Goal: Task Accomplishment & Management: Manage account settings

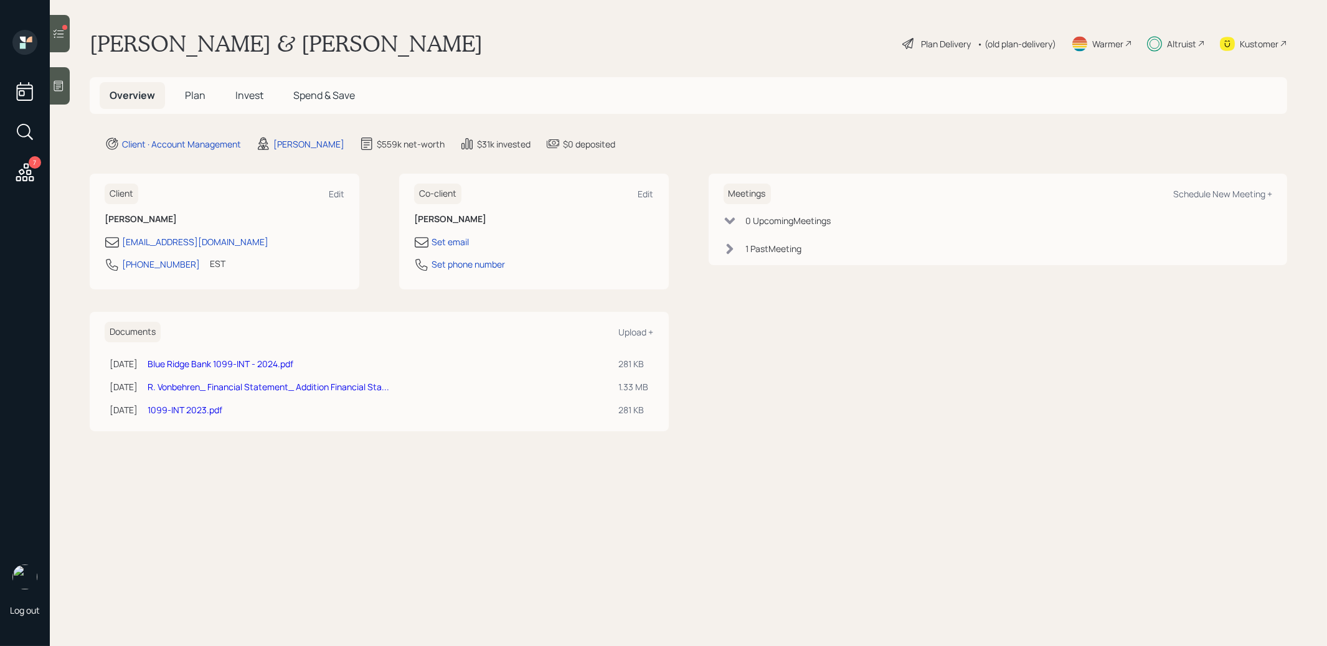
click at [62, 28] on icon at bounding box center [58, 33] width 12 height 12
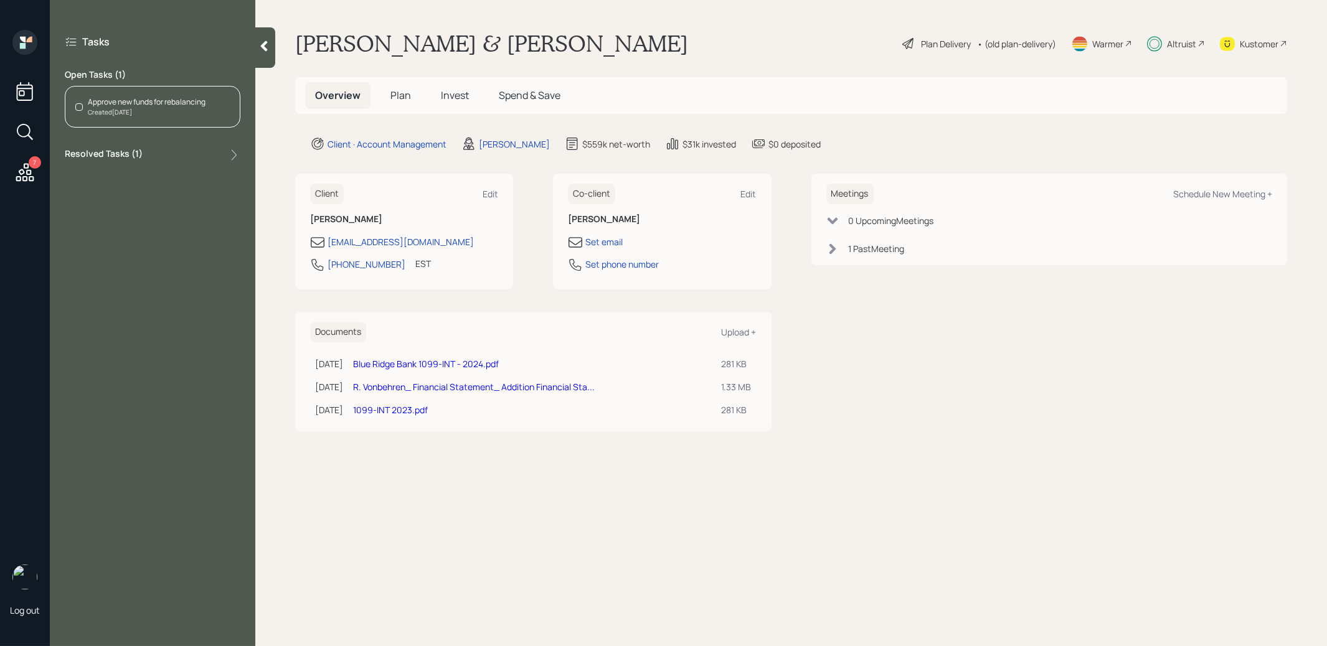
click at [119, 104] on div "Approve new funds for rebalancing" at bounding box center [147, 102] width 118 height 11
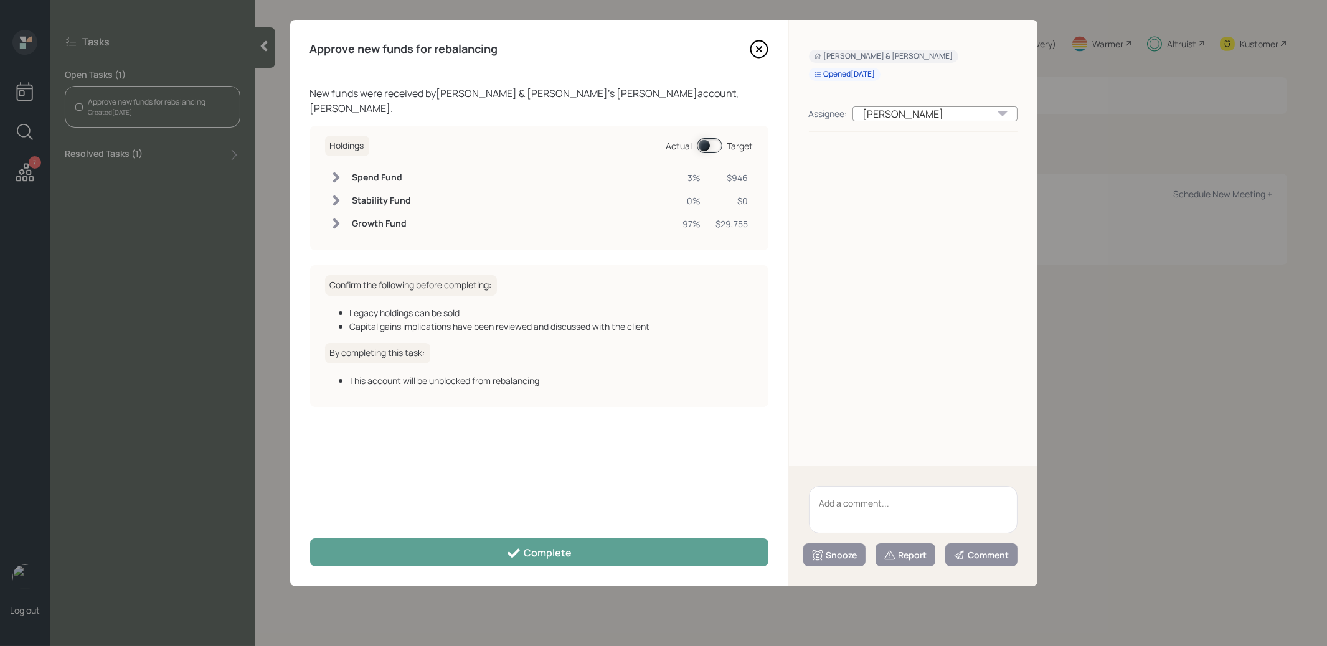
click at [704, 138] on span at bounding box center [710, 145] width 26 height 15
click at [706, 138] on span at bounding box center [710, 145] width 26 height 15
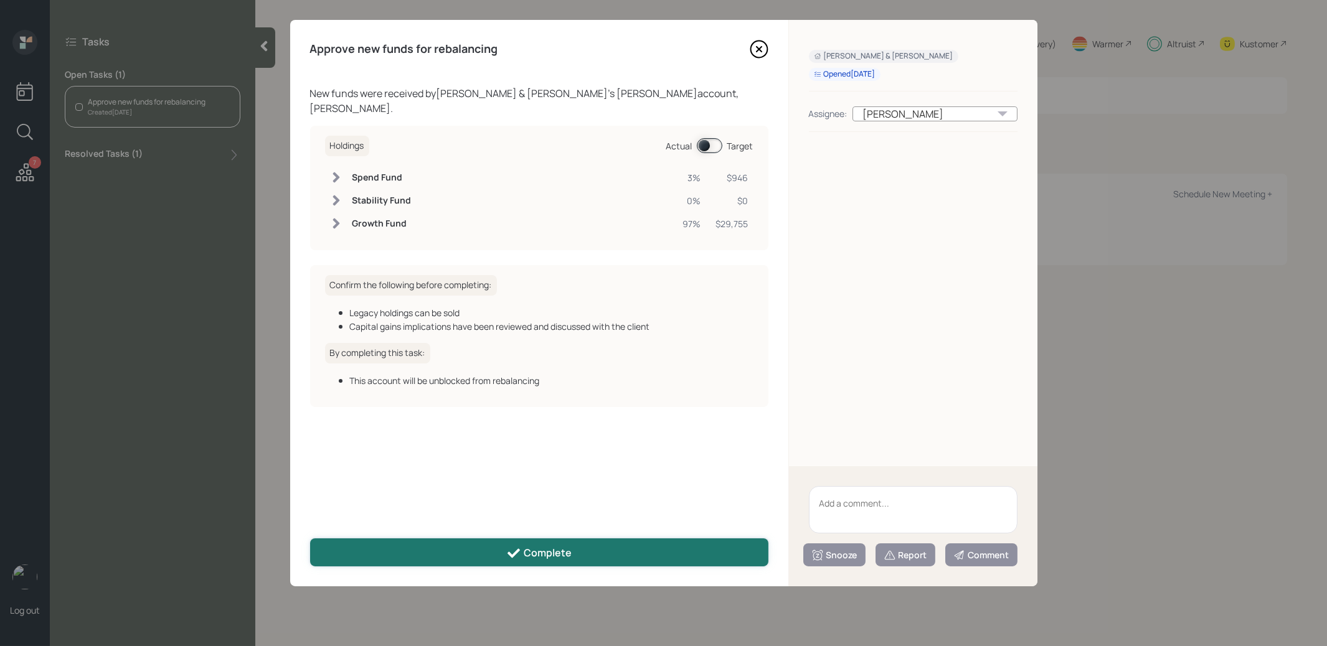
click at [531, 549] on div "Complete" at bounding box center [538, 553] width 65 height 15
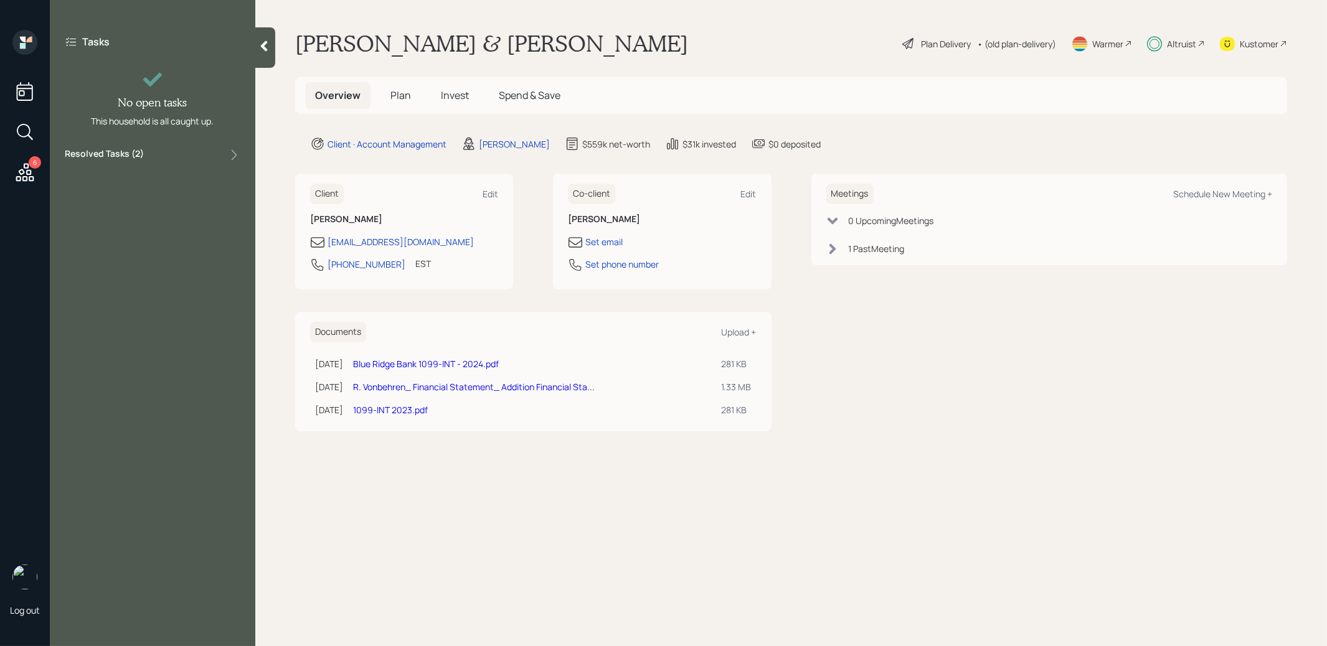
click at [453, 91] on span "Invest" at bounding box center [455, 95] width 28 height 14
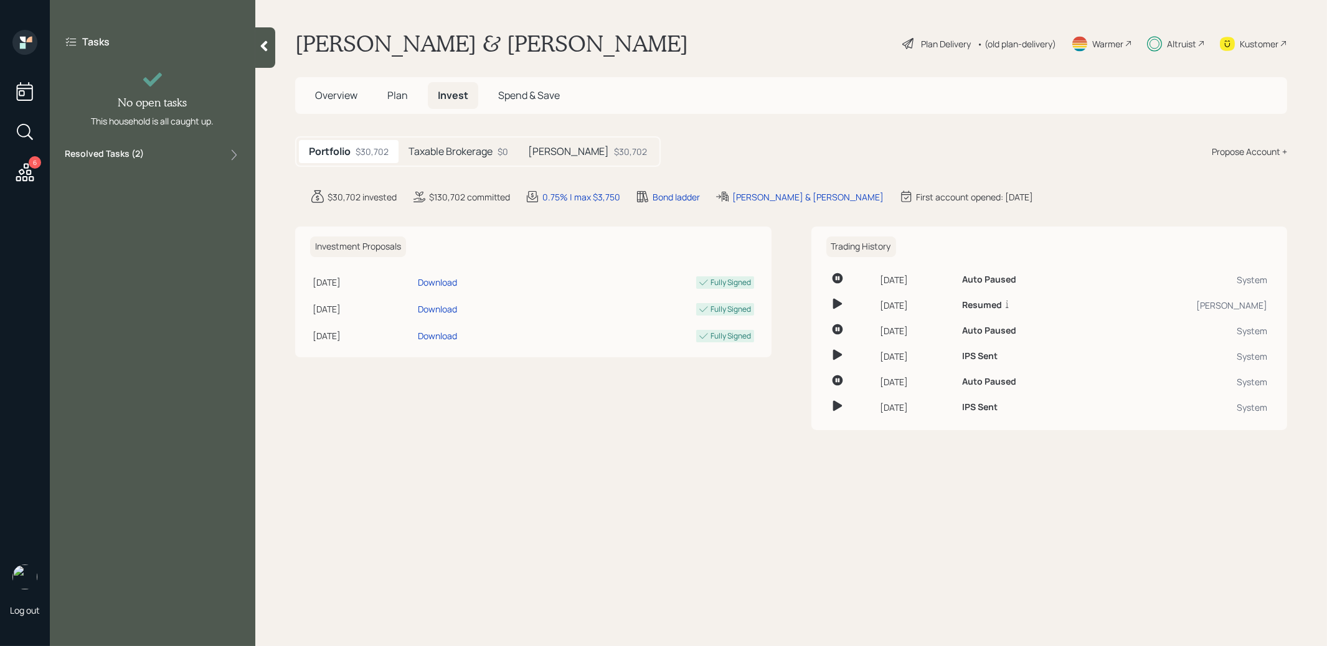
click at [560, 149] on h5 "[PERSON_NAME]" at bounding box center [568, 152] width 81 height 12
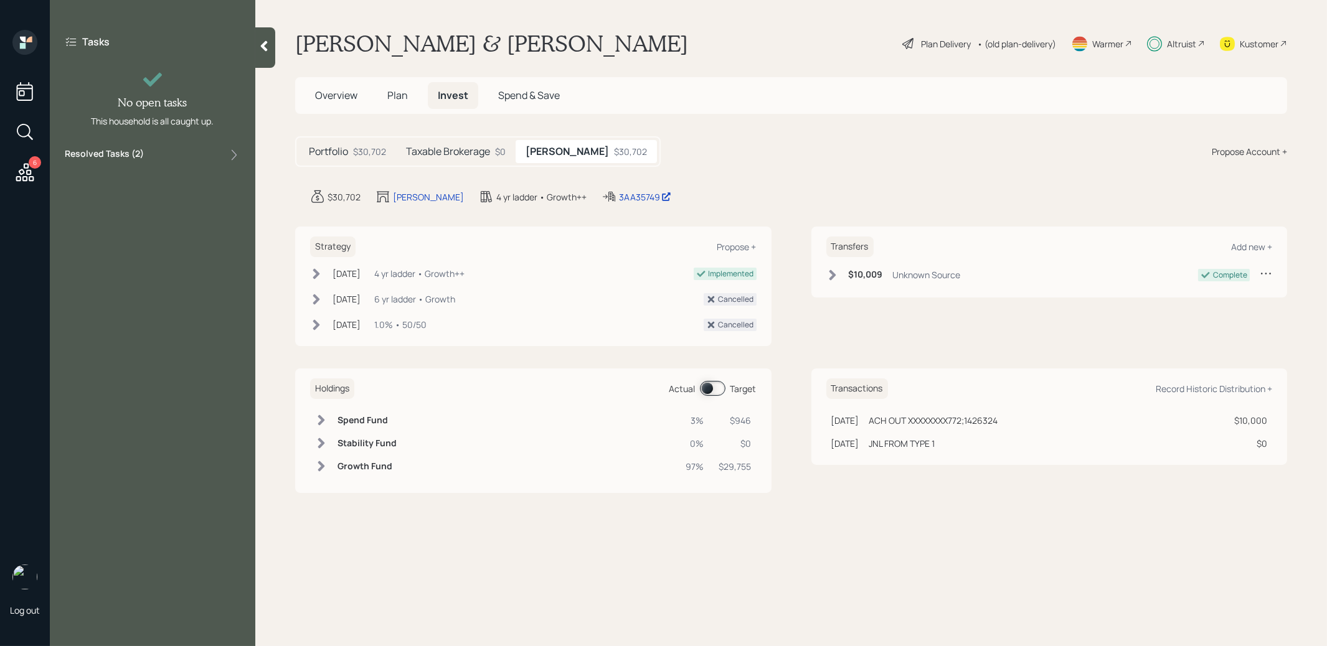
click at [436, 149] on h5 "Taxable Brokerage" at bounding box center [448, 152] width 84 height 12
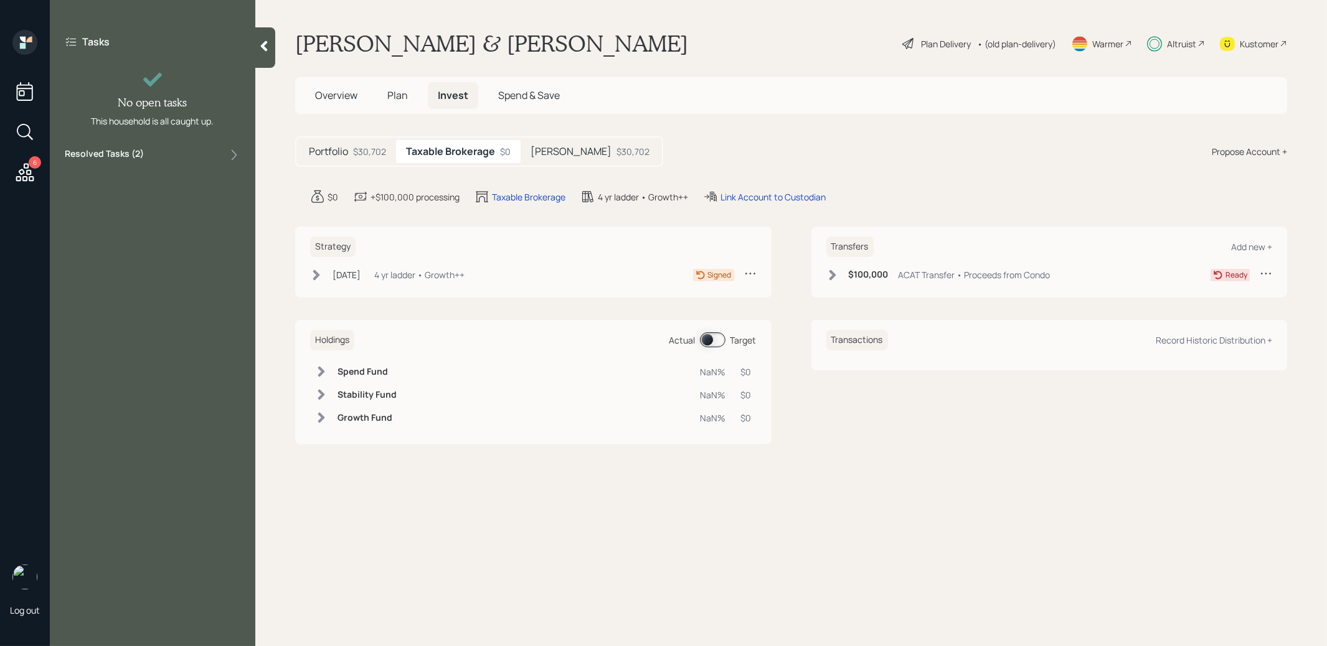
click at [318, 275] on icon at bounding box center [316, 275] width 7 height 11
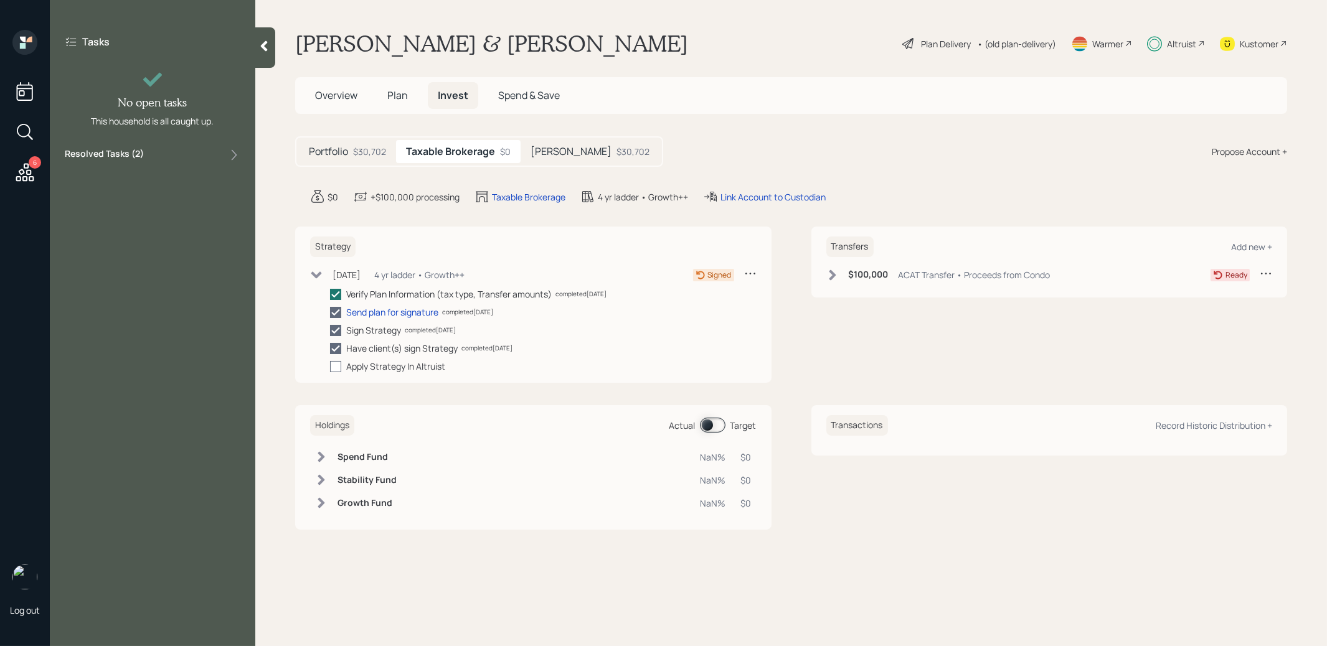
click at [335, 363] on div at bounding box center [335, 366] width 11 height 11
click at [330, 366] on input "checkbox" at bounding box center [329, 366] width 1 height 1
checkbox input "true"
click at [29, 171] on icon at bounding box center [25, 172] width 22 height 22
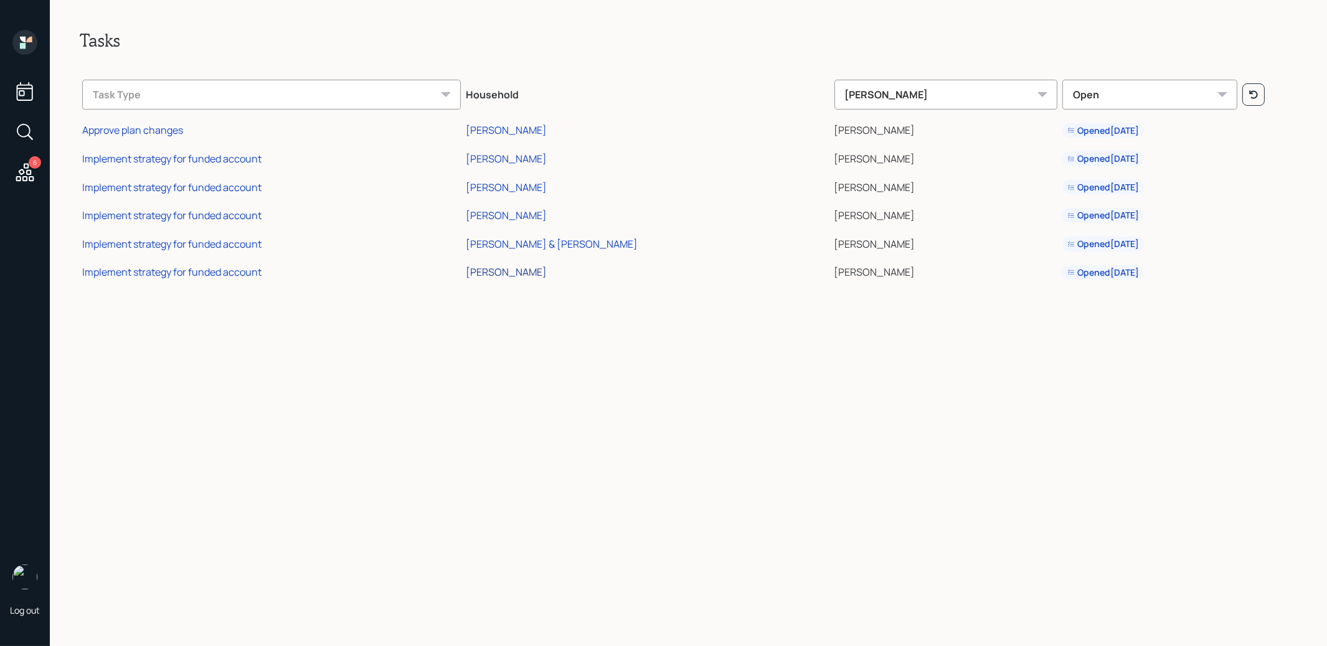
click at [543, 272] on div "[PERSON_NAME]" at bounding box center [506, 272] width 81 height 14
